Goal: Information Seeking & Learning: Get advice/opinions

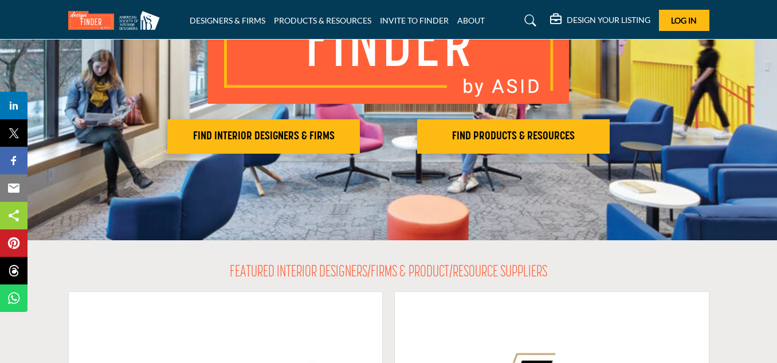
scroll to position [172, 0]
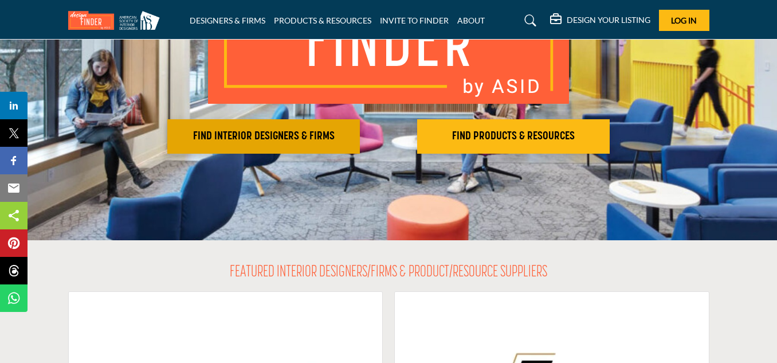
click at [320, 132] on h2 "FIND INTERIOR DESIGNERS & FIRMS" at bounding box center [264, 136] width 186 height 14
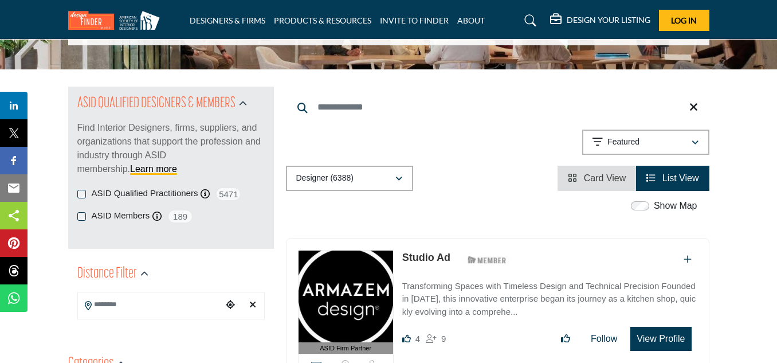
scroll to position [115, 0]
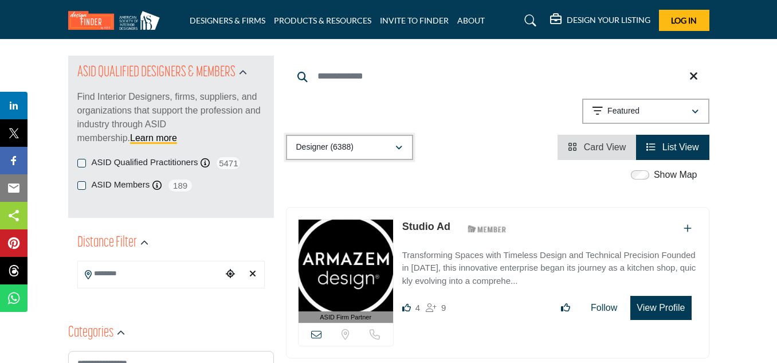
click at [393, 149] on div "Designer (6388)" at bounding box center [345, 147] width 99 height 14
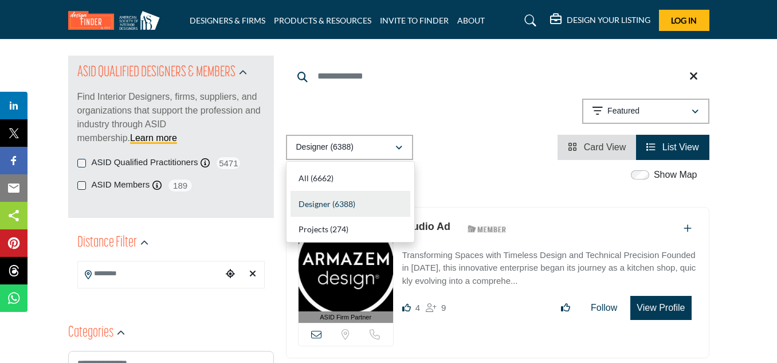
click at [484, 137] on div "Designer (6388) All (6662) Designer (6388) Products (3) Projects (274)" at bounding box center [497, 147] width 423 height 25
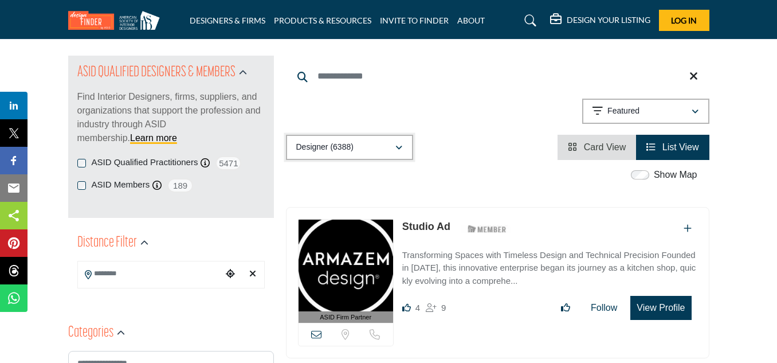
click at [381, 151] on div "Designer (6388)" at bounding box center [345, 147] width 99 height 14
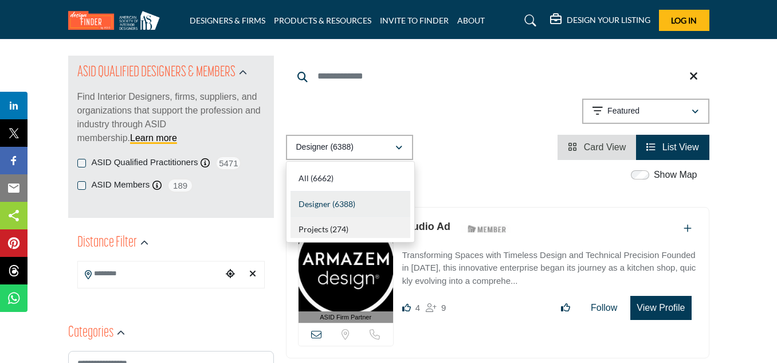
click at [364, 222] on div "Projects (274)" at bounding box center [350, 226] width 120 height 21
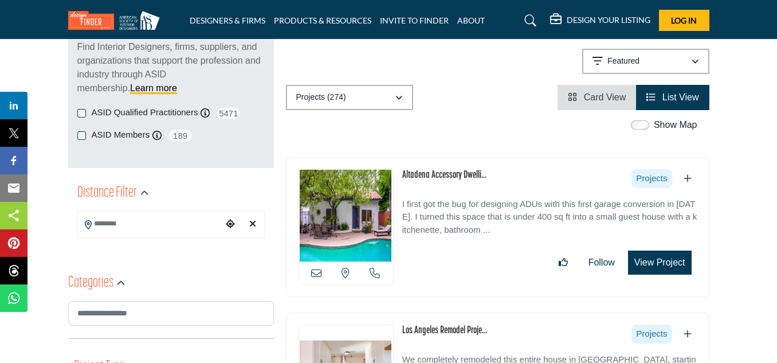
scroll to position [172, 0]
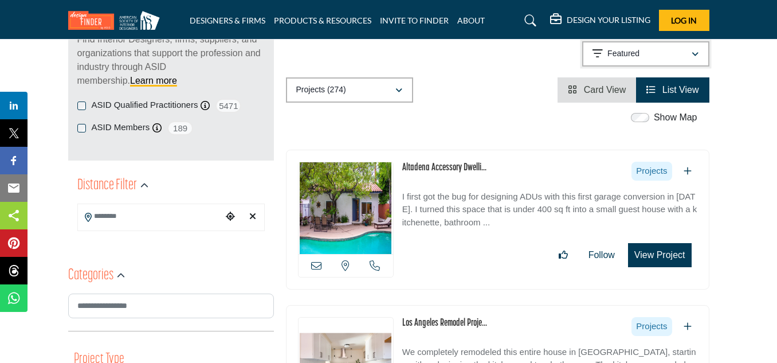
click at [649, 59] on div "Featured" at bounding box center [641, 54] width 99 height 14
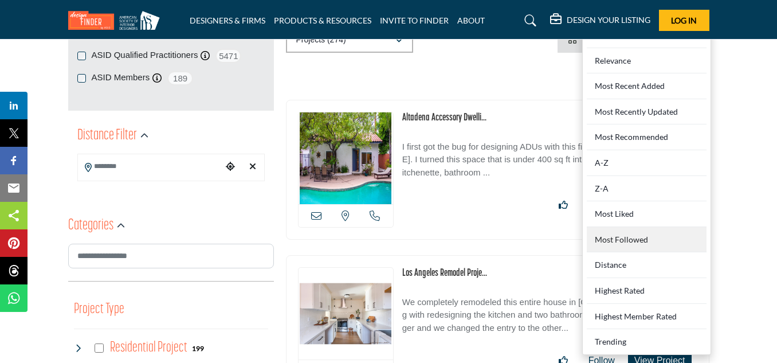
scroll to position [229, 0]
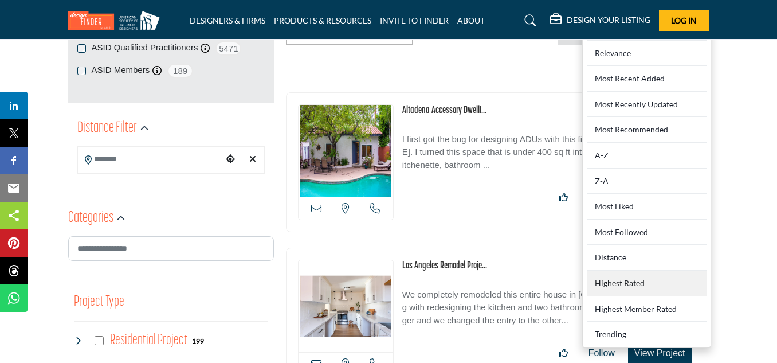
click at [616, 283] on Rated "Highest Rated" at bounding box center [646, 283] width 120 height 26
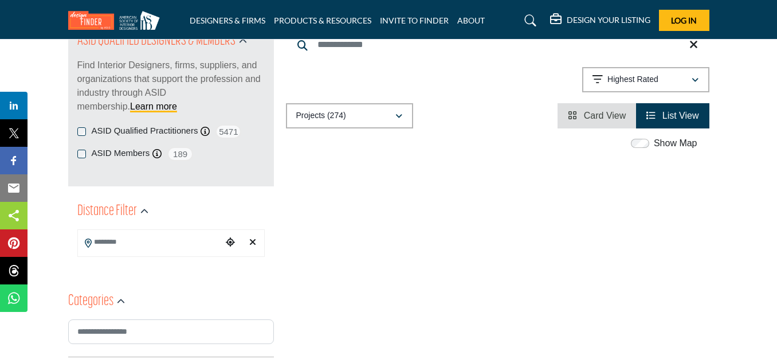
scroll to position [115, 0]
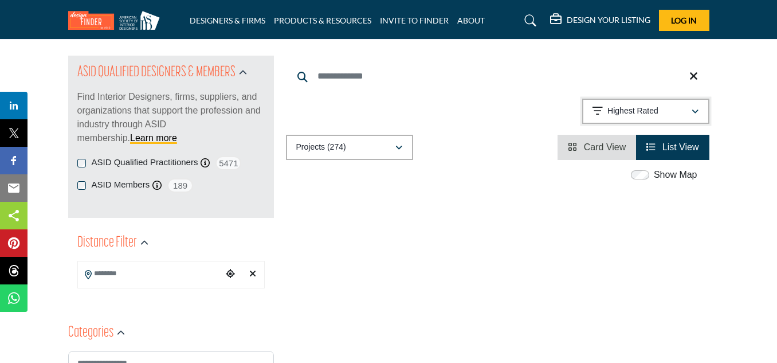
click at [653, 112] on p "Highest Rated" at bounding box center [632, 110] width 51 height 11
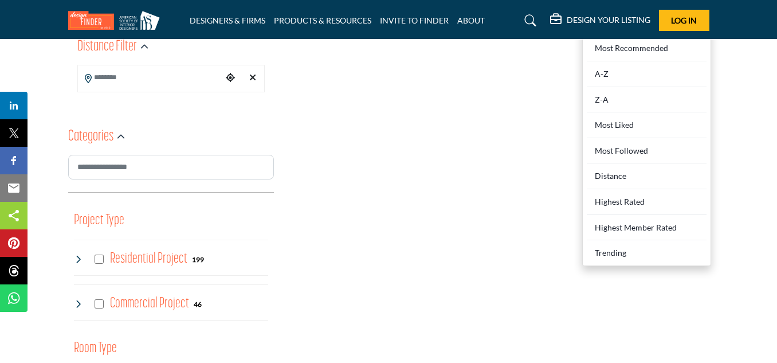
scroll to position [401, 0]
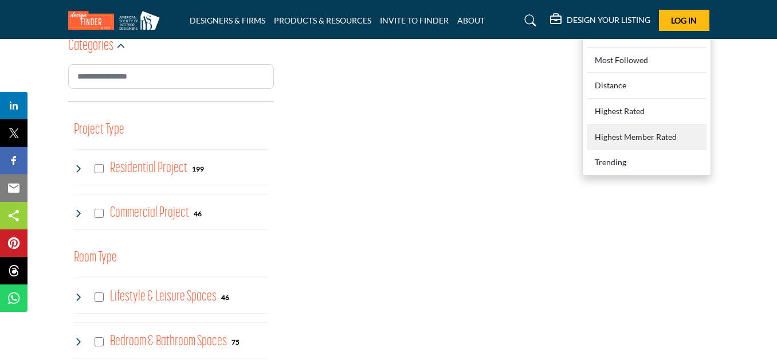
click at [637, 139] on Rated "Highest Member Rated" at bounding box center [646, 137] width 120 height 26
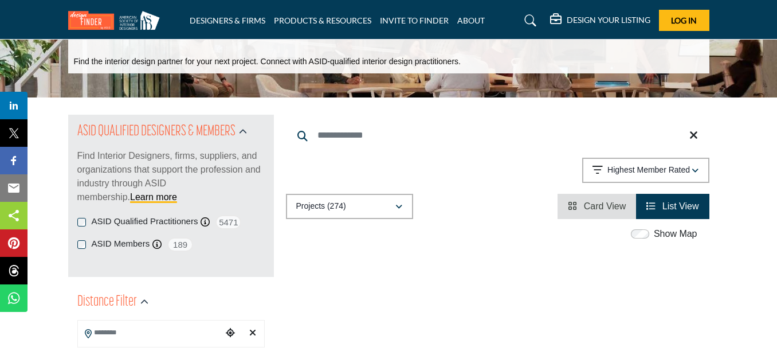
scroll to position [115, 0]
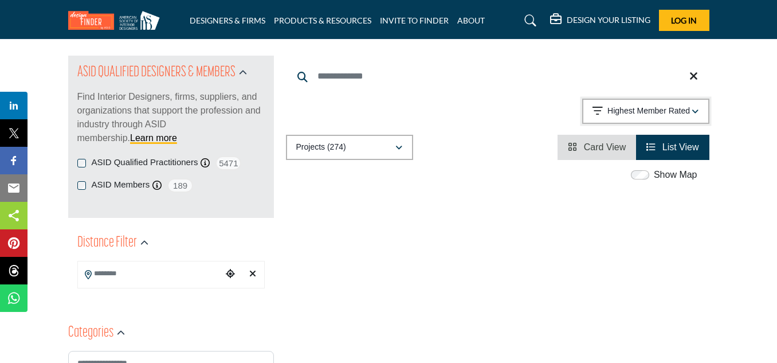
click at [651, 111] on p "Highest Member Rated" at bounding box center [648, 110] width 82 height 11
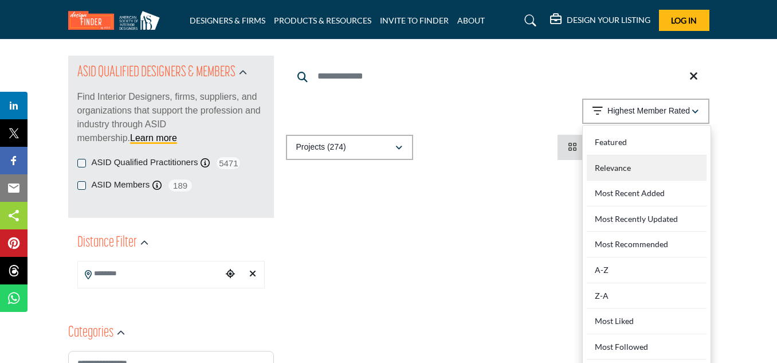
click at [640, 167] on div "Relevance" at bounding box center [646, 168] width 120 height 26
